Goal: Task Accomplishment & Management: Use online tool/utility

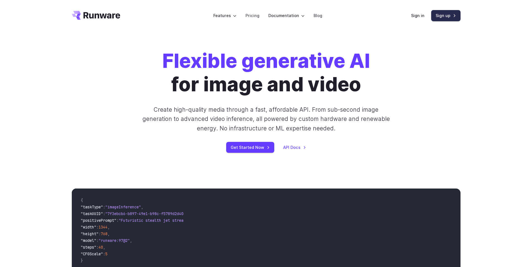
click at [445, 15] on link "Sign up" at bounding box center [445, 15] width 29 height 11
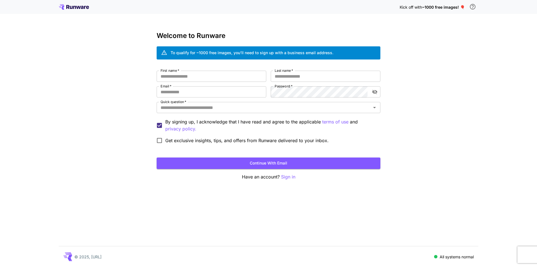
click at [387, 33] on div "Kick off with ~1000 free images! 🎈 Welcome to Runware To qualify for ~1000 free…" at bounding box center [268, 133] width 537 height 267
click at [290, 177] on p "Sign in" at bounding box center [288, 177] width 14 height 7
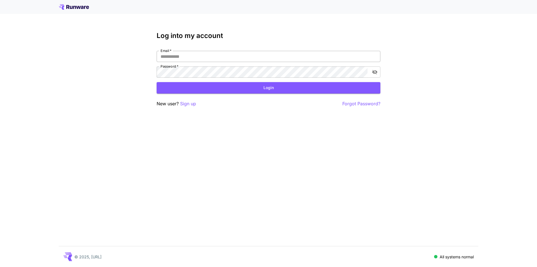
click at [208, 56] on input "Email   *" at bounding box center [268, 56] width 224 height 11
type input "**********"
click button "Login" at bounding box center [268, 87] width 224 height 11
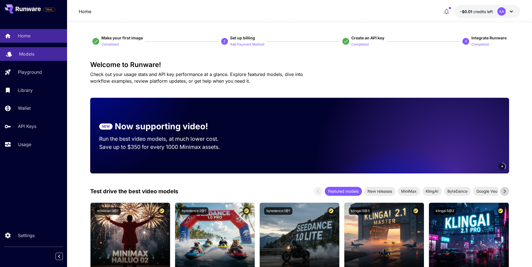
click at [39, 49] on link "Models" at bounding box center [33, 54] width 67 height 14
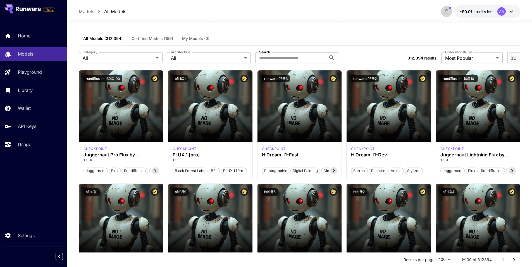
click at [448, 10] on icon "button" at bounding box center [446, 11] width 7 height 7
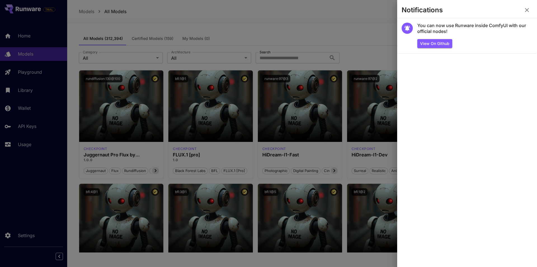
click at [370, 27] on div at bounding box center [268, 133] width 537 height 267
